Goal: Navigation & Orientation: Find specific page/section

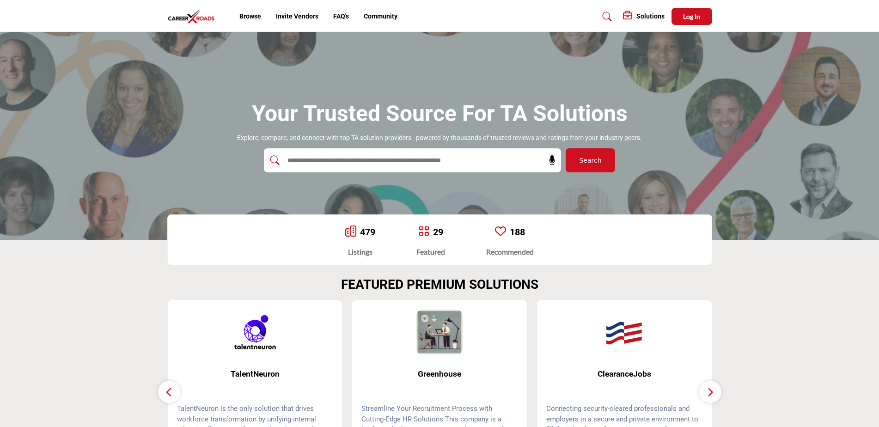
click at [190, 21] on img at bounding box center [193, 16] width 53 height 15
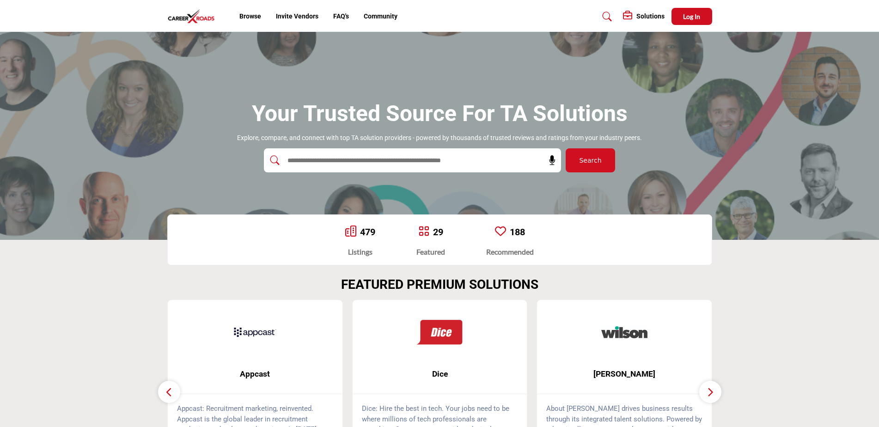
click at [195, 16] on img at bounding box center [193, 16] width 53 height 15
drag, startPoint x: 248, startPoint y: 13, endPoint x: 267, endPoint y: 24, distance: 21.5
click at [248, 15] on link "Browse" at bounding box center [250, 15] width 22 height 7
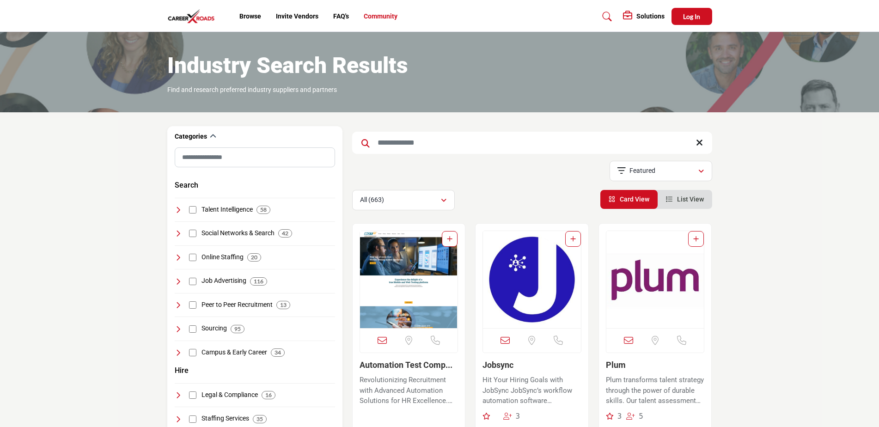
click at [384, 17] on link "Community" at bounding box center [381, 15] width 34 height 7
